Goal: Information Seeking & Learning: Find specific fact

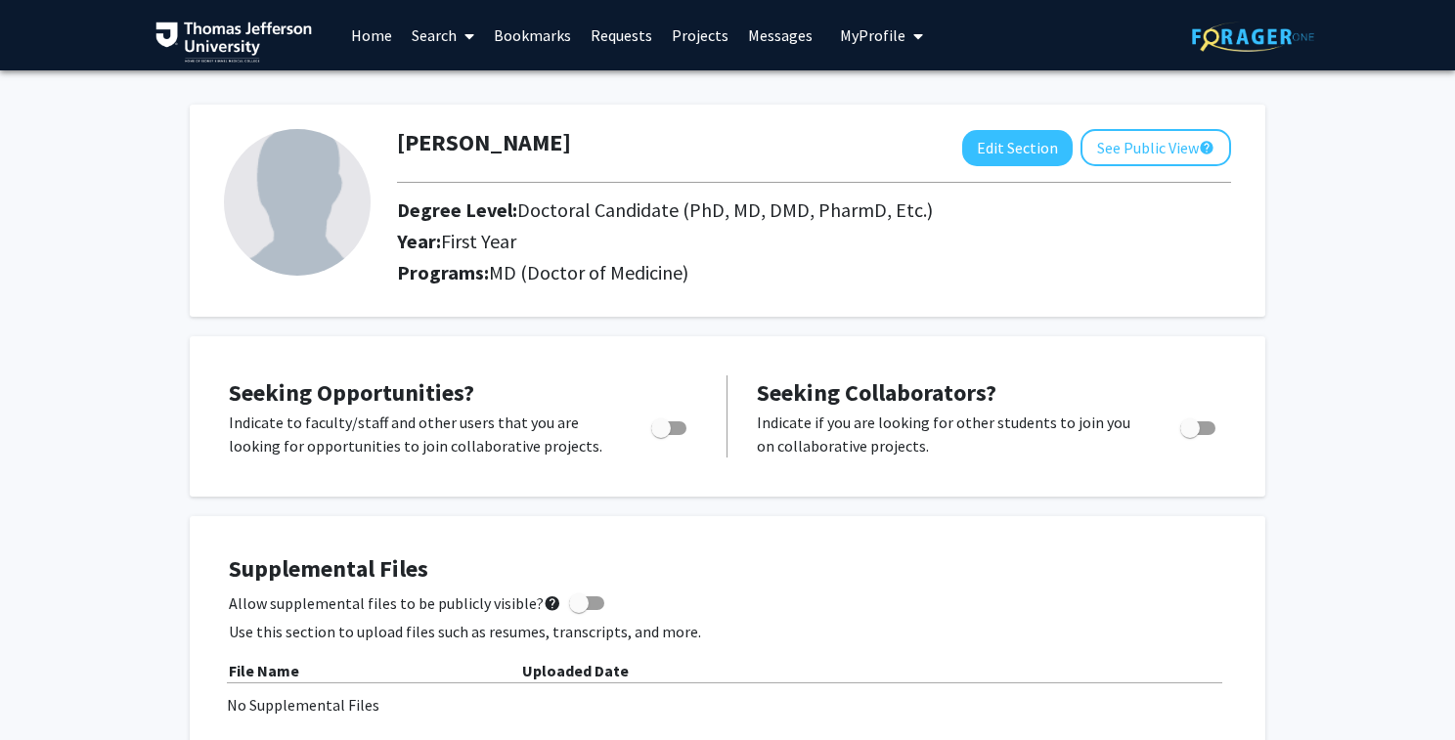
click at [421, 40] on link "Search" at bounding box center [443, 35] width 82 height 68
click at [449, 92] on span "Faculty/Staff" at bounding box center [474, 89] width 144 height 39
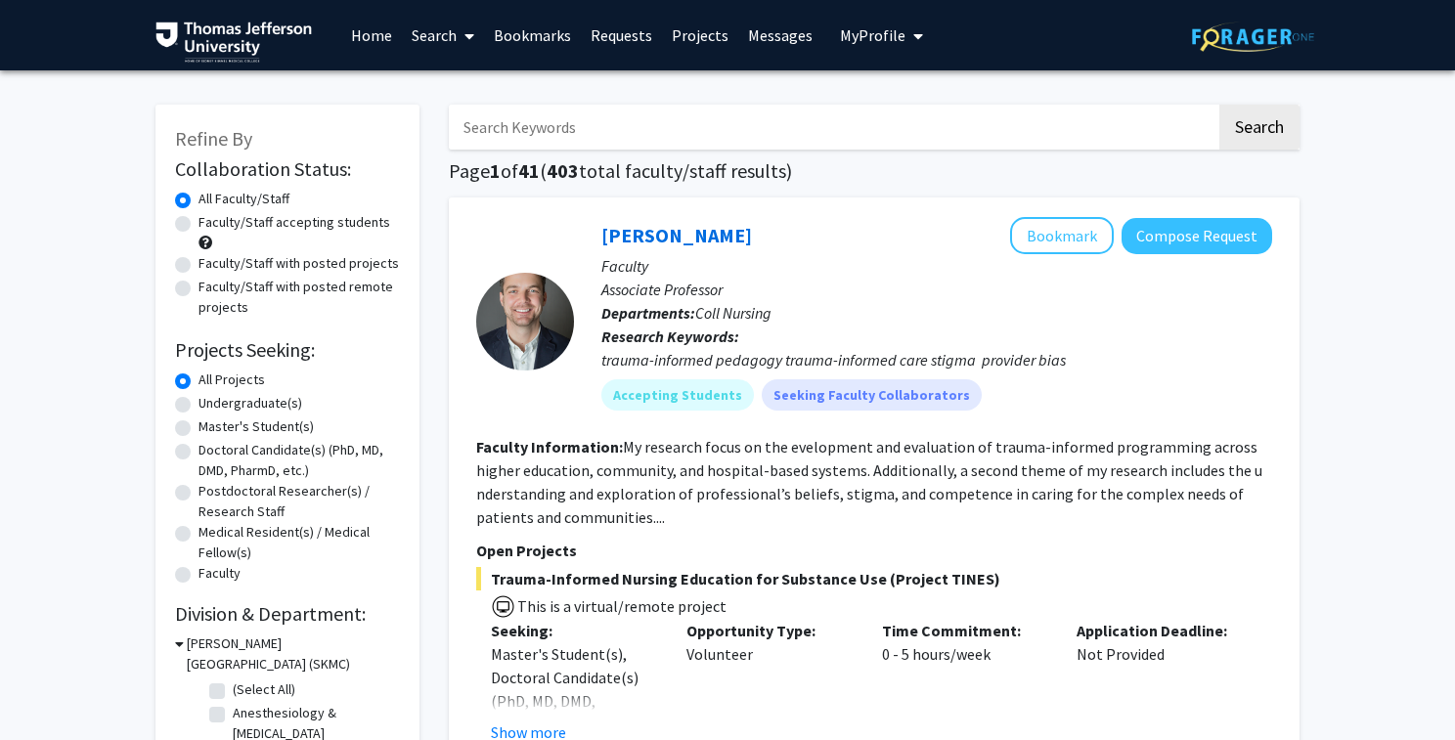
click at [542, 145] on input "Search Keywords" at bounding box center [832, 127] width 767 height 45
type input "[PERSON_NAME]"
click at [1219, 105] on button "Search" at bounding box center [1259, 127] width 80 height 45
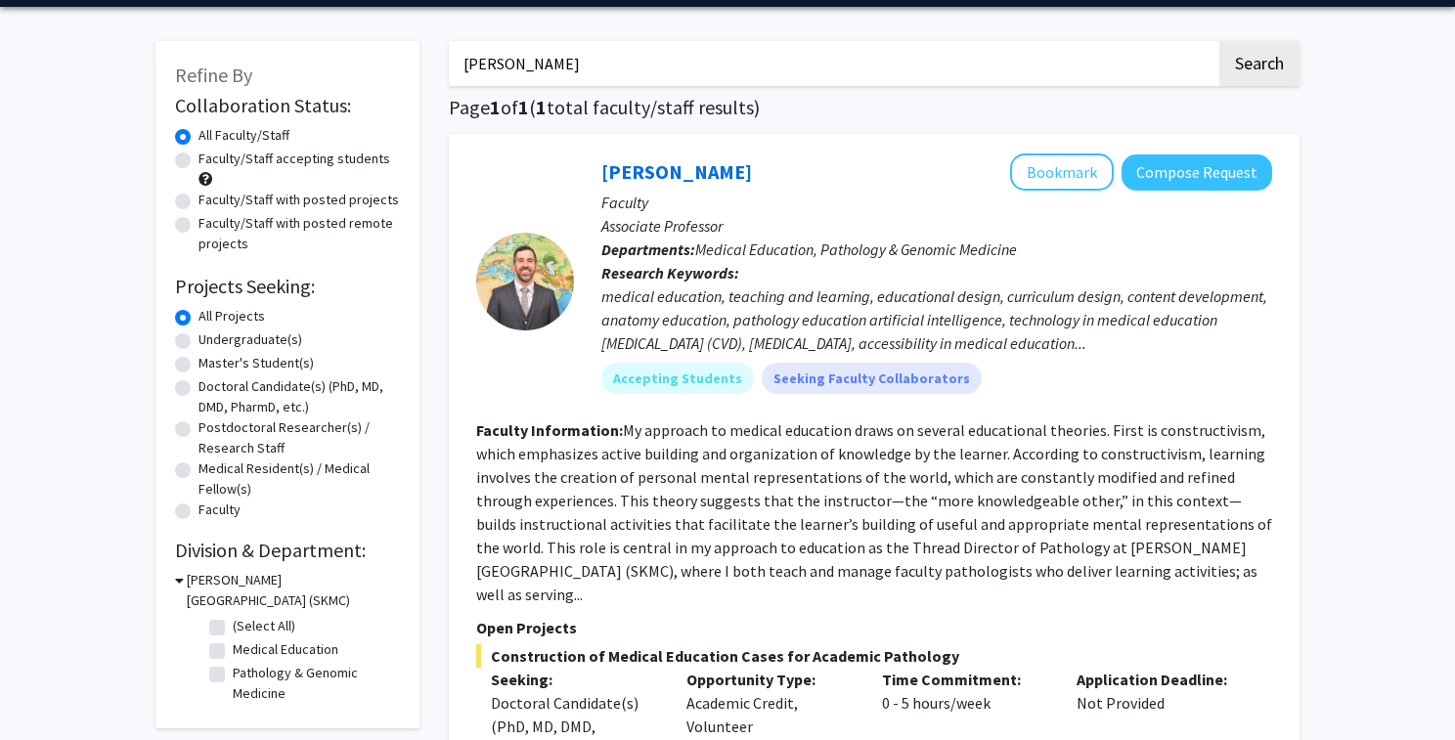
scroll to position [91, 0]
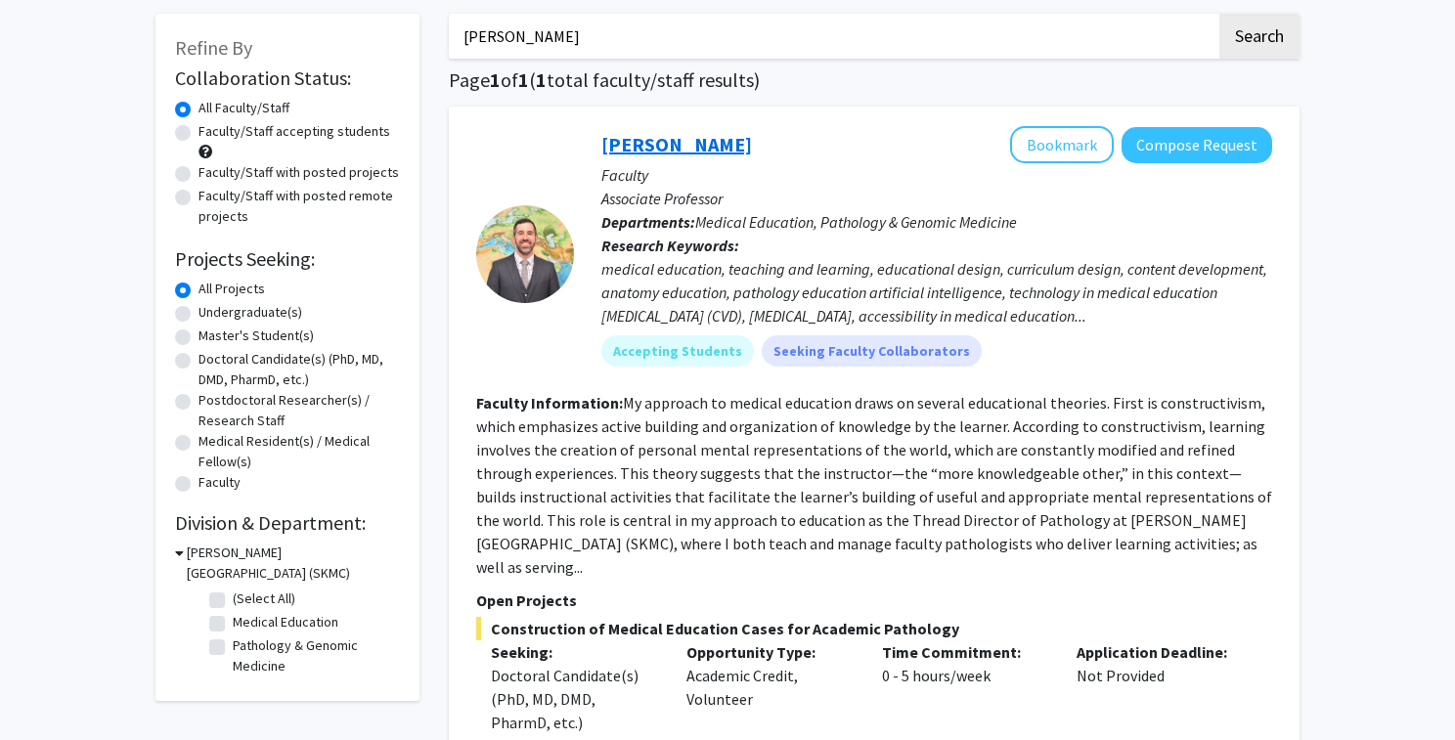
click at [665, 142] on link "[PERSON_NAME]" at bounding box center [676, 144] width 151 height 24
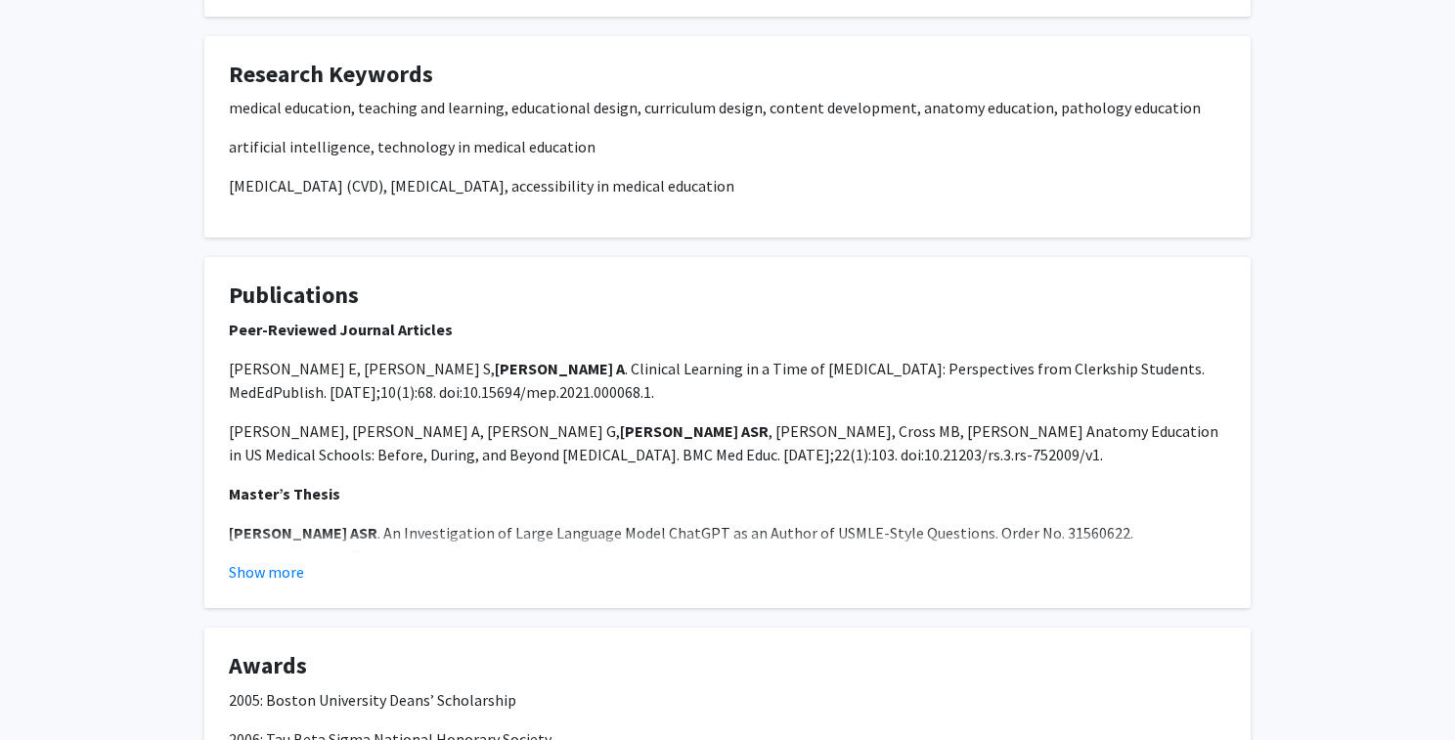
scroll to position [1193, 0]
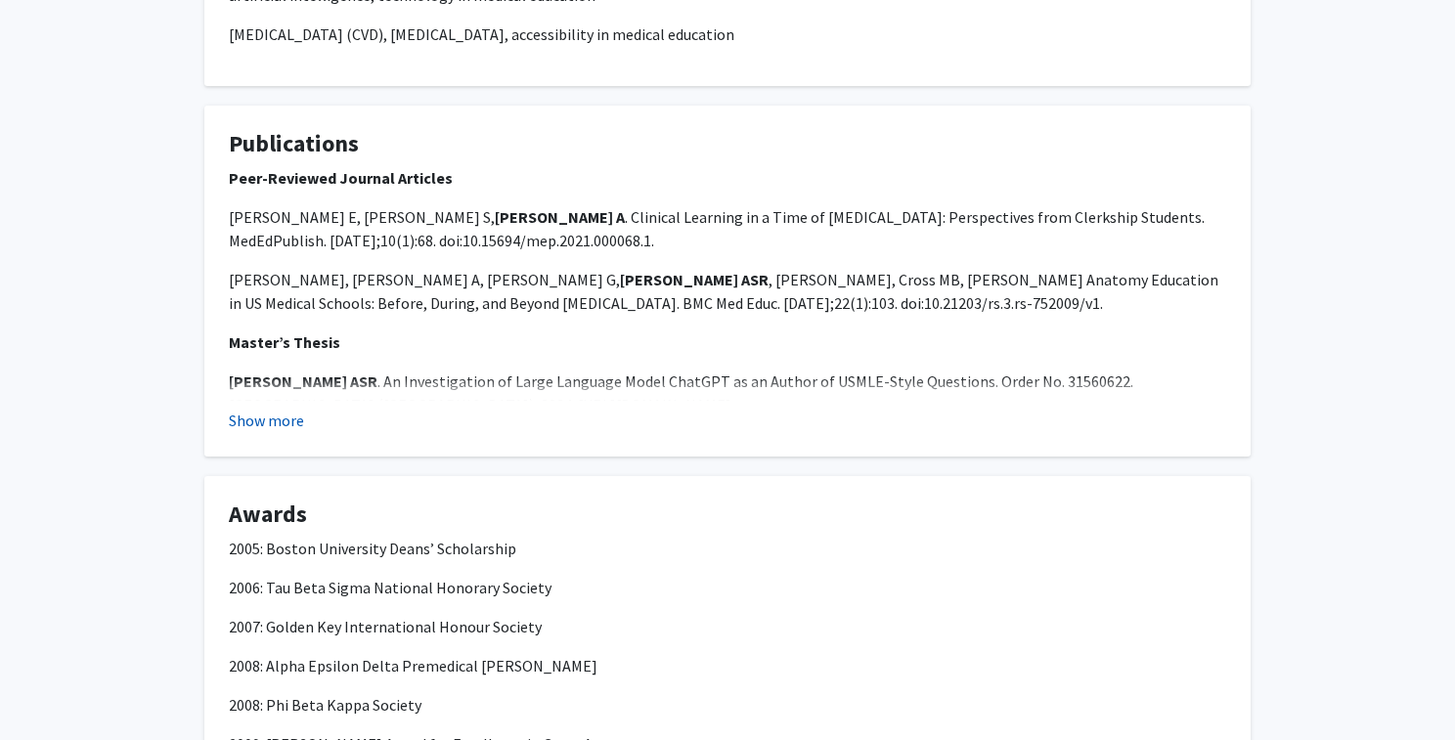
click at [291, 421] on button "Show more" at bounding box center [266, 420] width 75 height 23
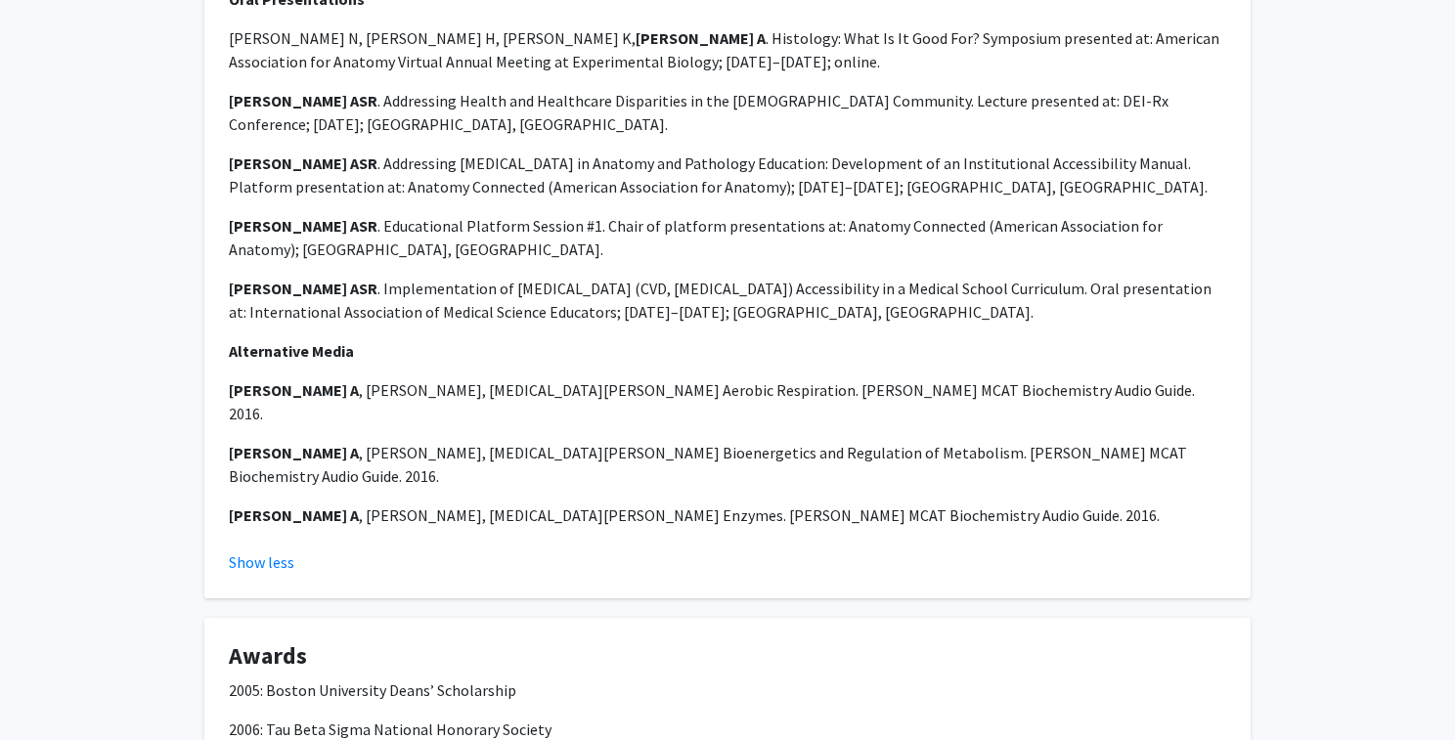
scroll to position [2972, 0]
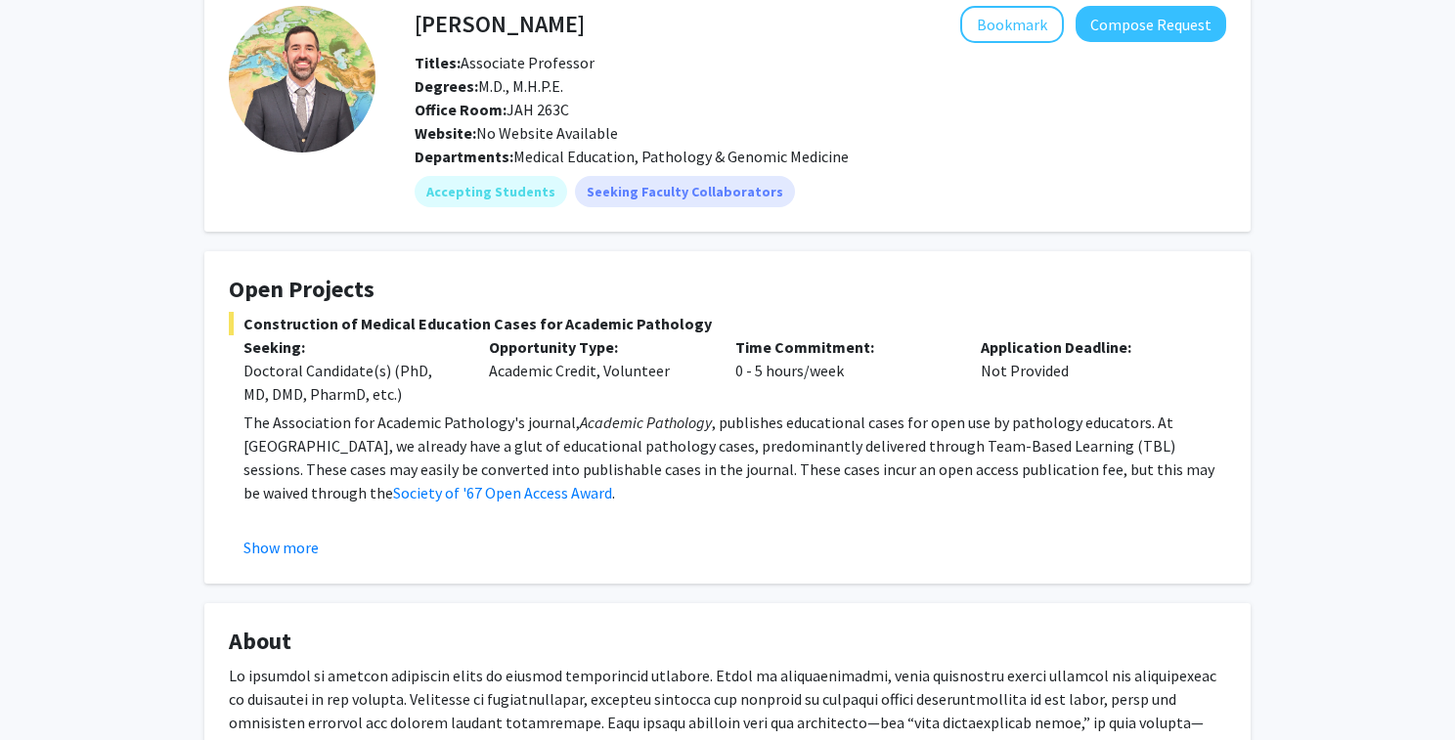
scroll to position [254, 0]
